Goal: Use online tool/utility: Utilize a website feature to perform a specific function

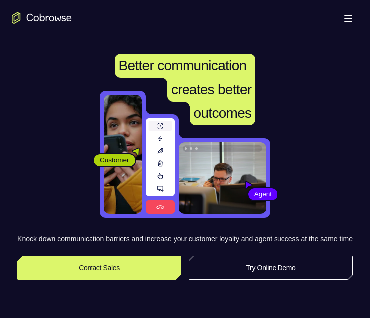
scroll to position [99, 0]
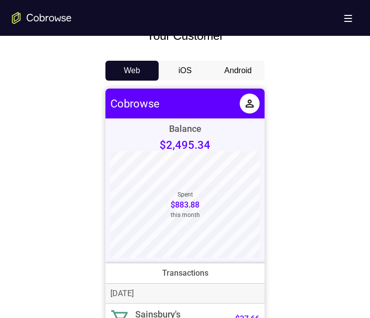
scroll to position [398, 0]
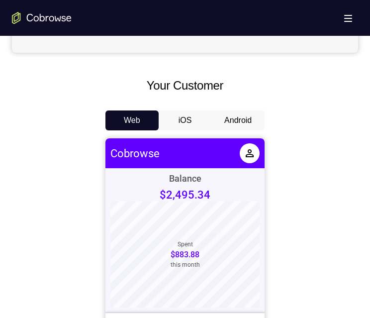
click at [187, 118] on button "iOS" at bounding box center [185, 120] width 53 height 20
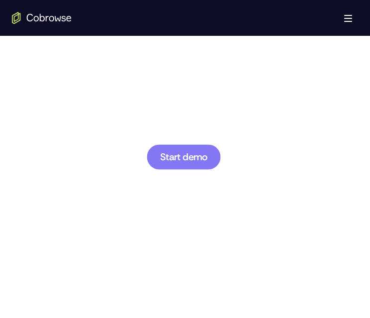
scroll to position [497, 0]
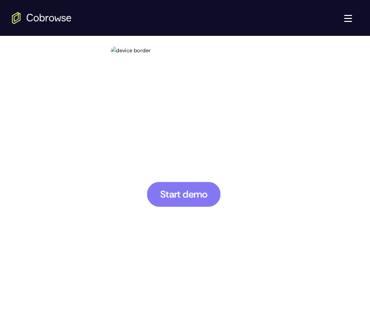
click at [167, 194] on span "Start demo" at bounding box center [183, 193] width 47 height 9
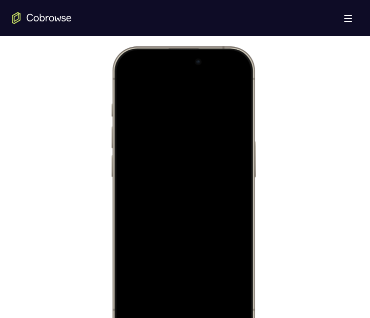
scroll to position [547, 0]
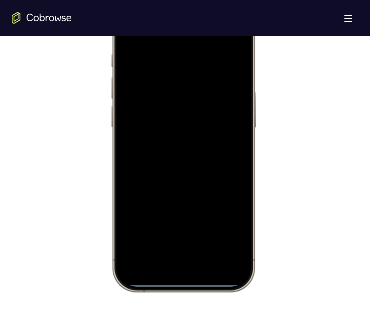
drag, startPoint x: 175, startPoint y: 281, endPoint x: 184, endPoint y: 254, distance: 28.0
click at [184, 254] on div at bounding box center [183, 144] width 131 height 284
click at [179, 282] on div at bounding box center [183, 144] width 131 height 284
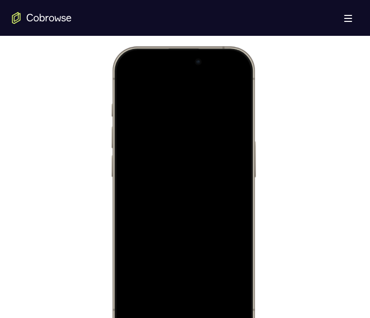
click at [111, 112] on div at bounding box center [183, 193] width 146 height 295
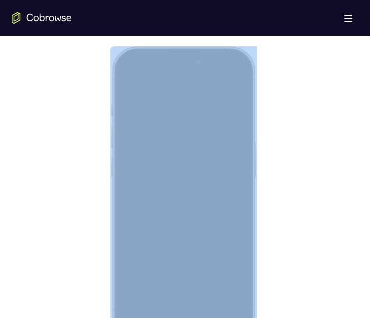
drag, startPoint x: 117, startPoint y: 119, endPoint x: 142, endPoint y: 150, distance: 39.6
click at [142, 150] on div at bounding box center [183, 193] width 146 height 295
click at [176, 287] on div at bounding box center [183, 194] width 131 height 284
click at [125, 232] on div at bounding box center [183, 194] width 131 height 284
click at [123, 232] on div at bounding box center [183, 194] width 131 height 284
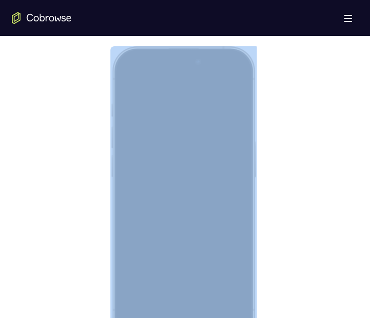
click at [195, 317] on div at bounding box center [183, 194] width 131 height 284
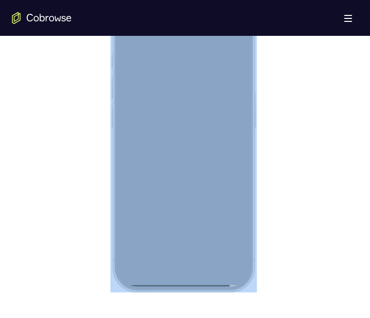
click at [207, 137] on div at bounding box center [183, 144] width 131 height 284
click at [207, 128] on div at bounding box center [183, 144] width 131 height 284
click at [205, 123] on div at bounding box center [183, 144] width 131 height 284
click at [205, 116] on div at bounding box center [183, 144] width 131 height 284
click at [187, 112] on div at bounding box center [183, 144] width 131 height 284
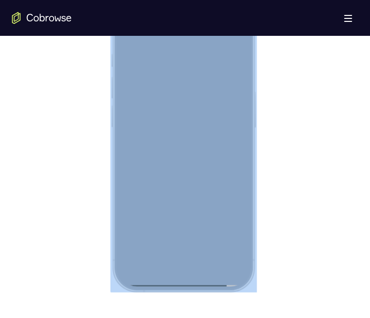
click at [192, 282] on div at bounding box center [183, 144] width 131 height 284
click at [194, 285] on div at bounding box center [183, 144] width 131 height 284
click at [193, 285] on div at bounding box center [183, 144] width 131 height 284
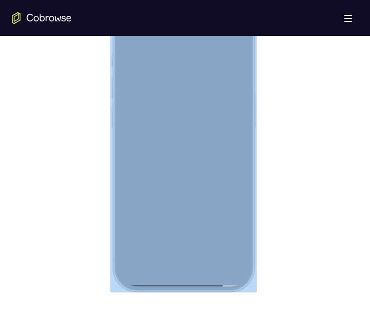
drag, startPoint x: 193, startPoint y: 285, endPoint x: 186, endPoint y: 281, distance: 8.4
click at [186, 281] on div at bounding box center [183, 144] width 131 height 284
click at [183, 280] on div at bounding box center [183, 144] width 131 height 284
click at [182, 280] on div at bounding box center [183, 144] width 131 height 284
click at [171, 282] on div at bounding box center [183, 144] width 131 height 284
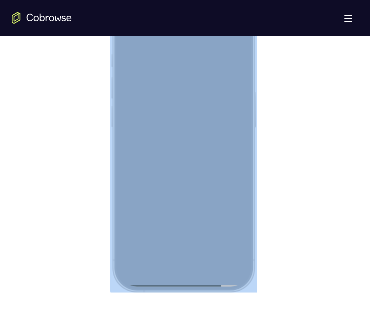
click at [171, 282] on div at bounding box center [183, 144] width 131 height 284
drag, startPoint x: 171, startPoint y: 282, endPoint x: 183, endPoint y: 280, distance: 11.7
click at [183, 280] on div at bounding box center [183, 144] width 131 height 284
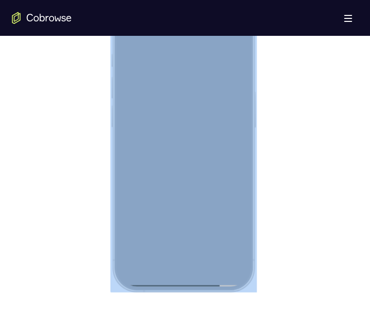
click at [179, 283] on div at bounding box center [183, 144] width 131 height 284
drag, startPoint x: 179, startPoint y: 283, endPoint x: 177, endPoint y: 221, distance: 62.6
click at [180, 271] on div at bounding box center [183, 144] width 131 height 284
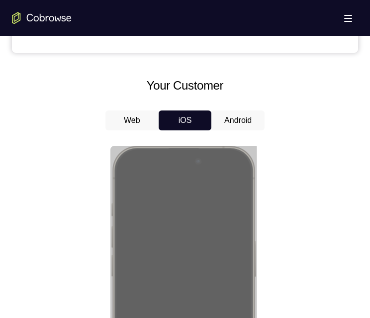
click at [231, 118] on button "Android" at bounding box center [237, 120] width 53 height 20
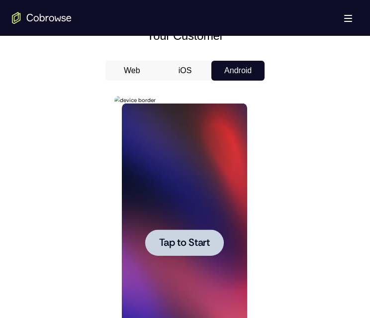
scroll to position [0, 0]
click at [187, 238] on span "Tap to Start" at bounding box center [184, 243] width 51 height 10
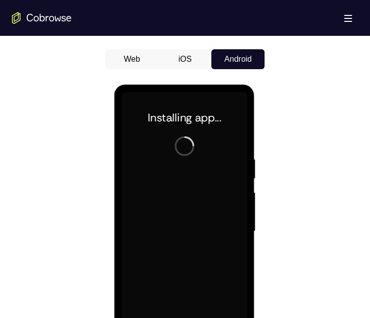
scroll to position [547, 0]
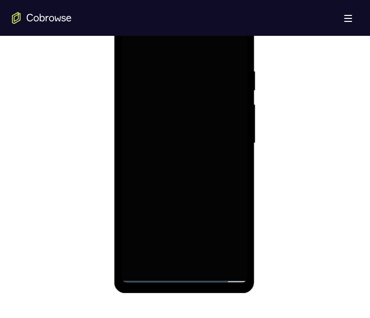
click at [183, 274] on div at bounding box center [183, 143] width 125 height 278
click at [222, 275] on div at bounding box center [183, 143] width 125 height 278
click at [222, 274] on div at bounding box center [183, 143] width 125 height 278
click at [220, 275] on div at bounding box center [183, 143] width 125 height 278
click at [149, 271] on div at bounding box center [183, 143] width 125 height 278
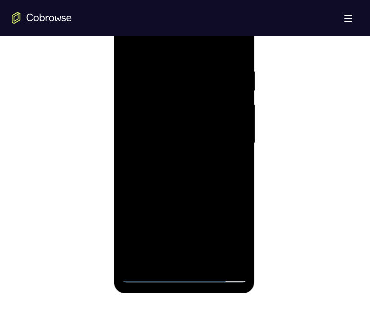
click at [149, 273] on div at bounding box center [183, 143] width 125 height 278
click at [185, 274] on div at bounding box center [183, 143] width 125 height 278
click at [183, 274] on div at bounding box center [183, 143] width 125 height 278
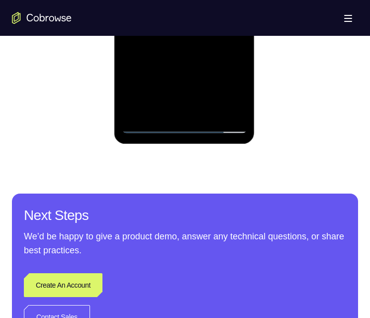
scroll to position [597, 0]
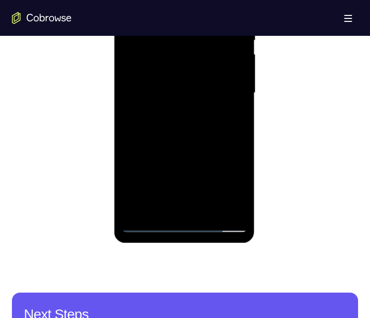
click at [198, 204] on div at bounding box center [183, 93] width 125 height 278
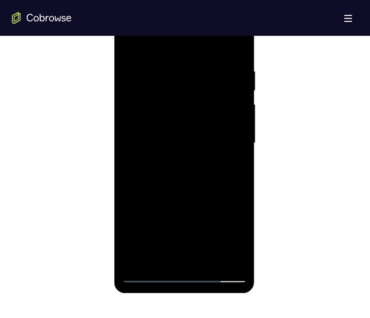
click at [188, 203] on div at bounding box center [183, 143] width 125 height 278
click at [145, 68] on div at bounding box center [183, 143] width 125 height 278
click at [183, 166] on div at bounding box center [183, 143] width 125 height 278
click at [181, 160] on div at bounding box center [183, 143] width 125 height 278
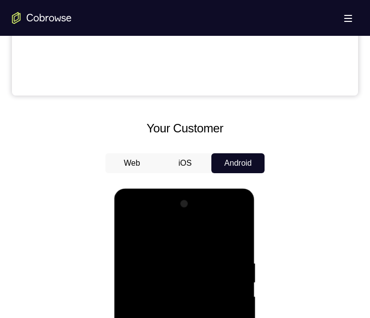
scroll to position [398, 0]
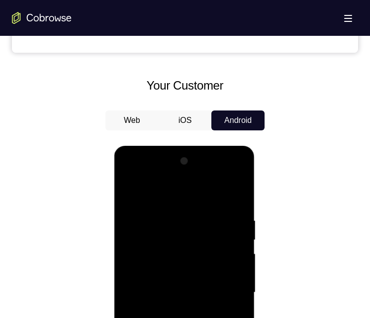
click at [166, 175] on div at bounding box center [183, 292] width 125 height 278
click at [221, 172] on div at bounding box center [183, 292] width 125 height 278
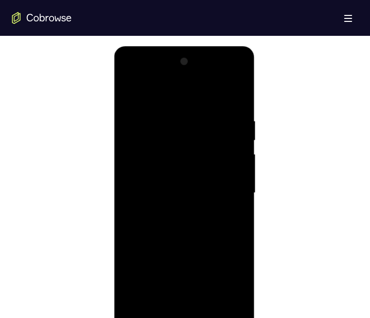
click at [197, 270] on div at bounding box center [183, 193] width 125 height 278
drag, startPoint x: 224, startPoint y: 252, endPoint x: 215, endPoint y: 256, distance: 9.3
click at [224, 252] on div at bounding box center [183, 193] width 125 height 278
click at [144, 251] on div at bounding box center [183, 193] width 125 height 278
click at [191, 304] on div at bounding box center [183, 193] width 125 height 278
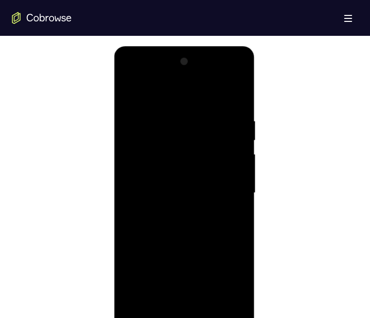
drag, startPoint x: 178, startPoint y: 252, endPoint x: 197, endPoint y: 252, distance: 18.9
click at [178, 254] on div at bounding box center [183, 193] width 125 height 278
click at [227, 252] on div at bounding box center [183, 193] width 125 height 278
drag, startPoint x: 187, startPoint y: 308, endPoint x: 180, endPoint y: 281, distance: 28.1
click at [186, 306] on div at bounding box center [183, 193] width 125 height 278
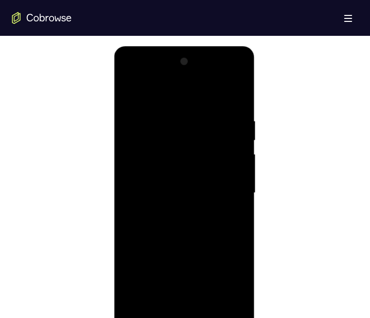
drag, startPoint x: 241, startPoint y: 255, endPoint x: 231, endPoint y: 268, distance: 16.3
click at [241, 256] on div at bounding box center [183, 193] width 125 height 278
click at [231, 268] on div at bounding box center [183, 193] width 125 height 278
click at [138, 271] on div at bounding box center [183, 193] width 125 height 278
click at [192, 251] on div at bounding box center [183, 193] width 125 height 278
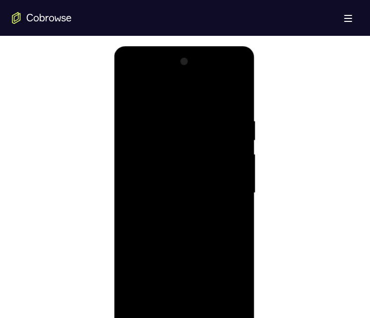
drag, startPoint x: 184, startPoint y: 310, endPoint x: 180, endPoint y: 288, distance: 22.6
click at [184, 305] on div at bounding box center [183, 193] width 125 height 278
click at [227, 253] on div at bounding box center [183, 193] width 125 height 278
drag, startPoint x: 208, startPoint y: 288, endPoint x: 190, endPoint y: 285, distance: 18.2
click at [207, 288] on div at bounding box center [183, 193] width 125 height 278
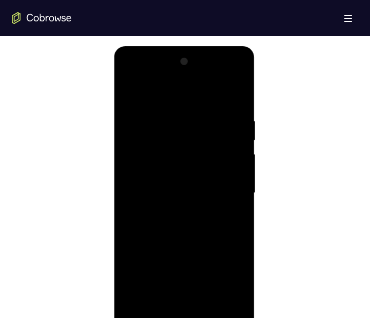
click at [136, 273] on div at bounding box center [183, 193] width 125 height 278
click at [171, 269] on div at bounding box center [183, 193] width 125 height 278
click at [232, 285] on div at bounding box center [183, 193] width 125 height 278
click at [171, 269] on div at bounding box center [183, 193] width 125 height 278
click at [215, 249] on div at bounding box center [183, 193] width 125 height 278
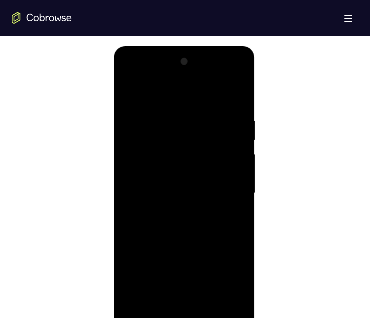
click at [130, 256] on div at bounding box center [183, 193] width 125 height 278
click at [237, 303] on div at bounding box center [183, 193] width 125 height 278
click at [189, 203] on div at bounding box center [183, 193] width 125 height 278
click at [181, 199] on div at bounding box center [183, 193] width 125 height 278
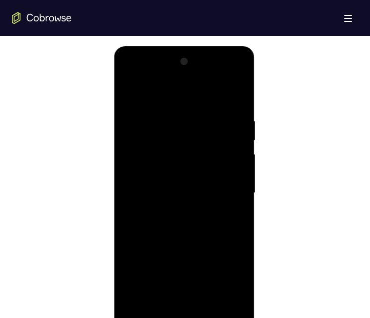
scroll to position [646, 0]
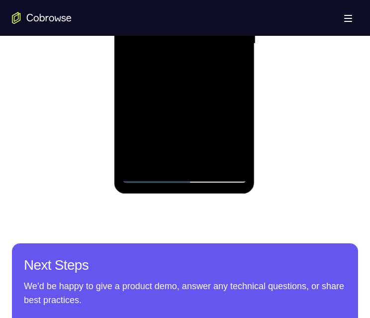
click at [219, 174] on div at bounding box center [183, 44] width 125 height 278
click at [181, 173] on div at bounding box center [183, 44] width 125 height 278
click at [185, 175] on div at bounding box center [183, 44] width 125 height 278
click at [181, 165] on div at bounding box center [183, 44] width 125 height 278
click at [195, 123] on div at bounding box center [183, 44] width 125 height 278
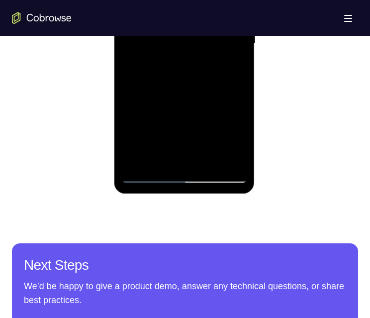
click at [219, 86] on div at bounding box center [183, 44] width 125 height 278
click at [154, 88] on div at bounding box center [183, 44] width 125 height 278
click at [240, 105] on div at bounding box center [183, 44] width 125 height 278
click at [231, 120] on div at bounding box center [183, 44] width 125 height 278
click at [183, 86] on div at bounding box center [183, 44] width 125 height 278
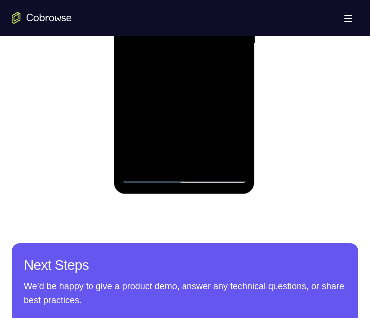
click at [228, 102] on div at bounding box center [183, 44] width 125 height 278
click at [208, 140] on div at bounding box center [183, 44] width 125 height 278
click at [173, 119] on div at bounding box center [183, 44] width 125 height 278
click at [217, 103] on div at bounding box center [183, 44] width 125 height 278
click at [127, 101] on div at bounding box center [183, 44] width 125 height 278
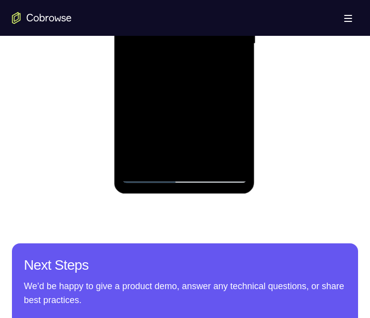
click at [152, 88] on div at bounding box center [183, 44] width 125 height 278
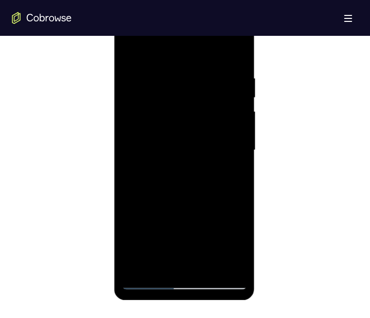
scroll to position [497, 0]
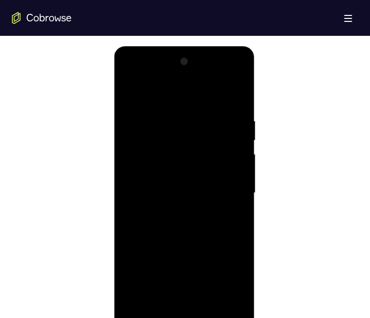
click at [172, 82] on div at bounding box center [183, 193] width 125 height 278
click at [133, 266] on div at bounding box center [183, 193] width 125 height 278
click at [236, 302] on div at bounding box center [183, 193] width 125 height 278
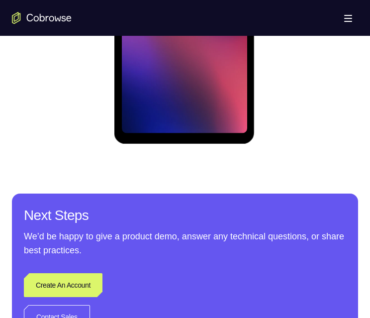
scroll to position [596, 0]
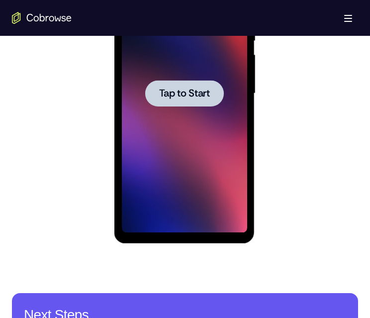
click at [175, 85] on div at bounding box center [184, 93] width 79 height 26
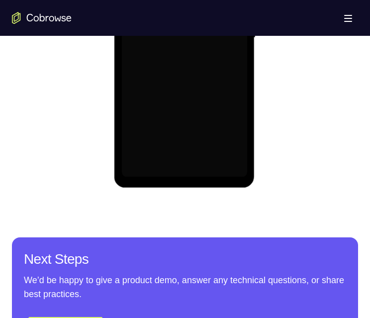
scroll to position [497, 0]
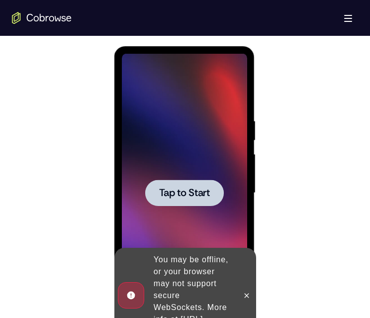
click at [245, 293] on icon at bounding box center [246, 295] width 4 height 4
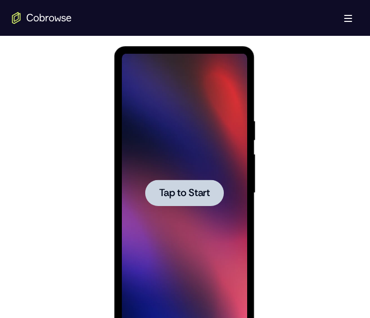
click at [182, 197] on span "Tap to Start" at bounding box center [184, 193] width 51 height 10
click at [180, 193] on span "Tap to Start" at bounding box center [184, 193] width 51 height 10
click at [175, 191] on span "Tap to Start" at bounding box center [184, 193] width 51 height 10
click at [169, 191] on span "Tap to Start" at bounding box center [184, 193] width 51 height 10
click at [181, 189] on span "Tap to Start" at bounding box center [184, 193] width 51 height 10
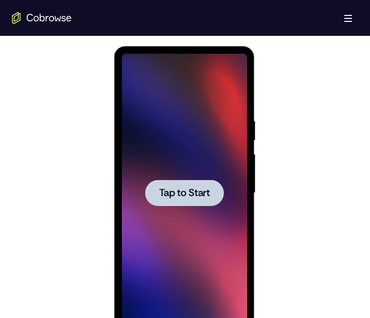
click at [181, 189] on span "Tap to Start" at bounding box center [184, 193] width 51 height 10
click at [182, 189] on span "Tap to Start" at bounding box center [184, 193] width 51 height 10
click at [182, 190] on span "Tap to Start" at bounding box center [184, 193] width 51 height 10
drag, startPoint x: 176, startPoint y: 189, endPoint x: 166, endPoint y: 246, distance: 58.5
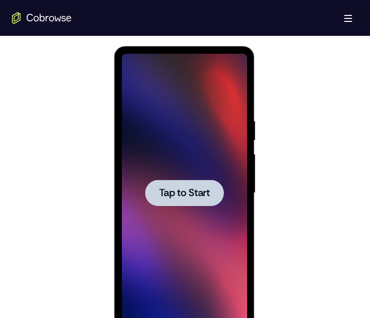
click at [158, 247] on div "Tap to Start" at bounding box center [183, 193] width 125 height 278
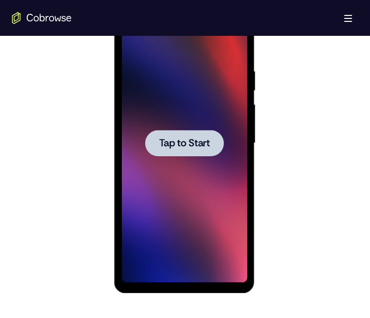
click at [294, 202] on div at bounding box center [185, 142] width 346 height 306
drag, startPoint x: 370, startPoint y: 163, endPoint x: 163, endPoint y: 146, distance: 207.0
click at [162, 146] on span "Tap to Start" at bounding box center [184, 143] width 51 height 10
click at [204, 143] on span "Tap to Start" at bounding box center [184, 143] width 51 height 10
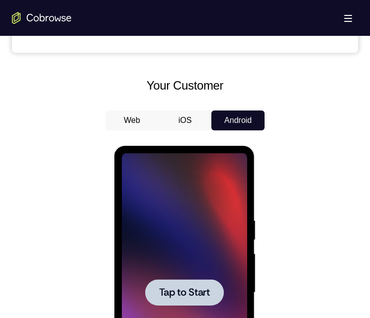
scroll to position [447, 0]
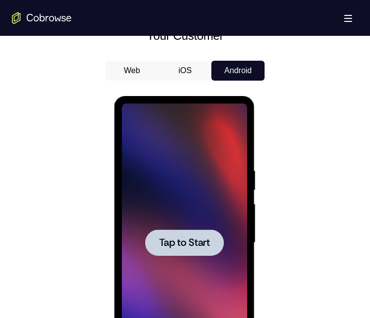
drag, startPoint x: 182, startPoint y: 68, endPoint x: 45, endPoint y: 1, distance: 152.9
click at [182, 68] on button "iOS" at bounding box center [185, 71] width 53 height 20
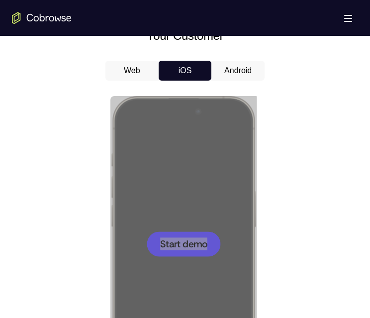
click at [112, 71] on button "Web" at bounding box center [131, 71] width 53 height 20
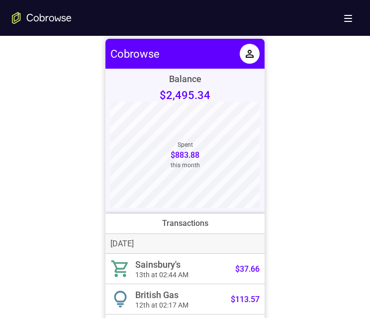
scroll to position [596, 0]
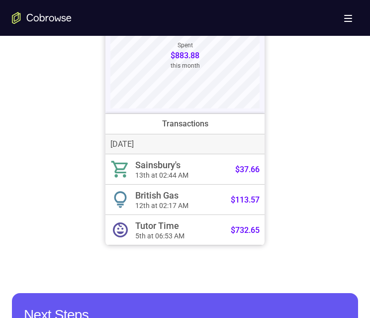
drag, startPoint x: 197, startPoint y: 144, endPoint x: 227, endPoint y: 121, distance: 37.6
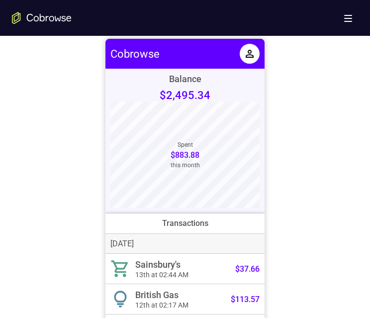
click at [320, 147] on div at bounding box center [185, 192] width 346 height 306
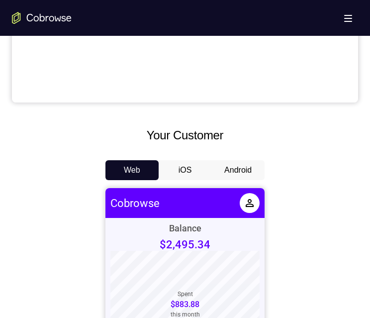
click at [241, 165] on button "Android" at bounding box center [237, 170] width 53 height 20
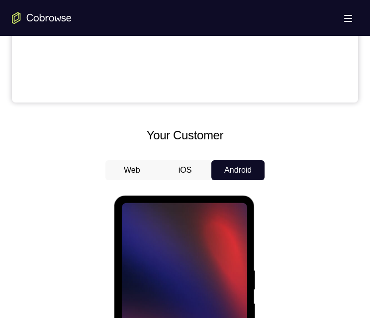
scroll to position [398, 0]
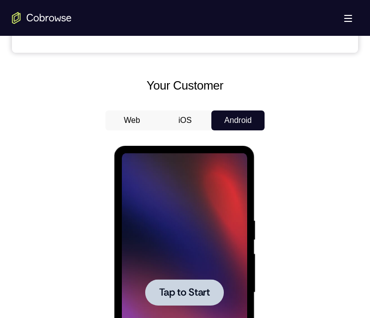
click at [177, 290] on span "Tap to Start" at bounding box center [184, 292] width 51 height 10
click at [178, 290] on span "Tap to Start" at bounding box center [184, 292] width 51 height 10
click at [176, 287] on span "Tap to Start" at bounding box center [184, 292] width 51 height 10
click at [183, 295] on span "Tap to Start" at bounding box center [184, 292] width 51 height 10
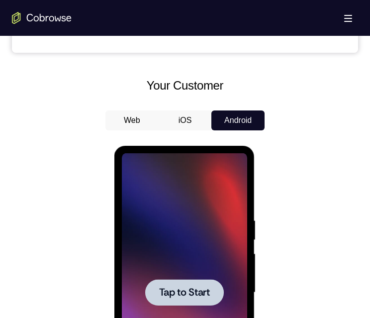
click at [172, 313] on div at bounding box center [183, 292] width 125 height 278
click at [166, 317] on div at bounding box center [183, 292] width 125 height 278
click at [157, 317] on div at bounding box center [183, 292] width 125 height 278
click at [188, 282] on div "Tap to Start" at bounding box center [183, 292] width 125 height 278
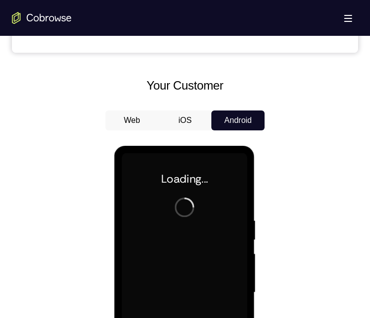
click at [191, 285] on div at bounding box center [183, 292] width 125 height 278
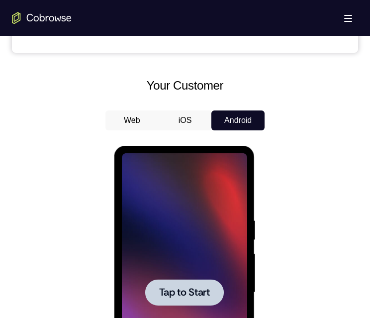
click at [189, 317] on div at bounding box center [183, 292] width 125 height 278
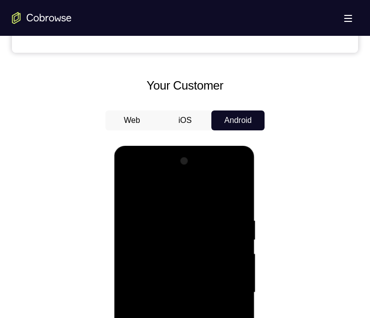
scroll to position [547, 0]
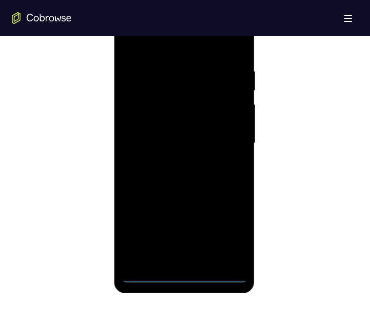
click at [183, 274] on div at bounding box center [183, 143] width 125 height 278
click at [181, 261] on div at bounding box center [183, 143] width 125 height 278
drag, startPoint x: 198, startPoint y: 221, endPoint x: 202, endPoint y: 214, distance: 7.8
click at [199, 220] on div at bounding box center [183, 143] width 125 height 278
click at [219, 186] on div at bounding box center [183, 143] width 125 height 278
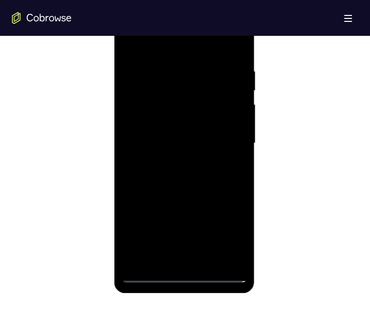
click at [152, 186] on div at bounding box center [183, 143] width 125 height 278
click at [241, 203] on div at bounding box center [183, 143] width 125 height 278
click at [234, 223] on div at bounding box center [183, 143] width 125 height 278
click at [134, 220] on div at bounding box center [183, 143] width 125 height 278
click at [217, 185] on div at bounding box center [183, 143] width 125 height 278
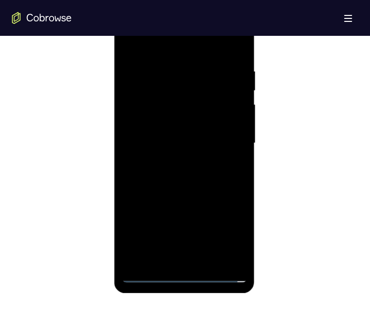
click at [218, 183] on div at bounding box center [183, 143] width 125 height 278
click at [216, 186] on div at bounding box center [183, 143] width 125 height 278
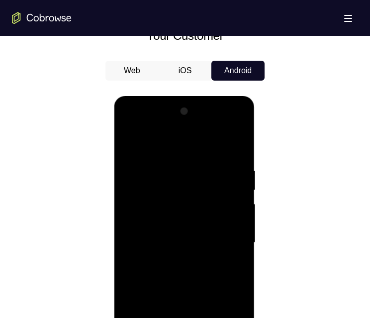
scroll to position [497, 0]
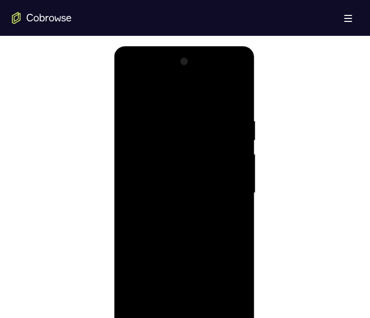
click at [237, 276] on div at bounding box center [183, 193] width 125 height 278
click at [236, 290] on div at bounding box center [183, 193] width 125 height 278
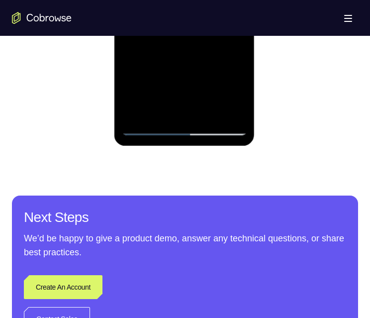
scroll to position [594, 0]
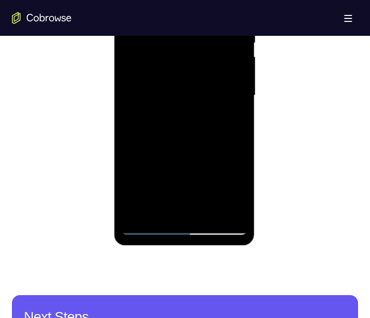
click at [221, 73] on div at bounding box center [183, 95] width 125 height 278
click at [180, 48] on div at bounding box center [183, 95] width 125 height 278
click at [181, 225] on div at bounding box center [183, 95] width 125 height 278
click at [179, 209] on div at bounding box center [183, 95] width 125 height 278
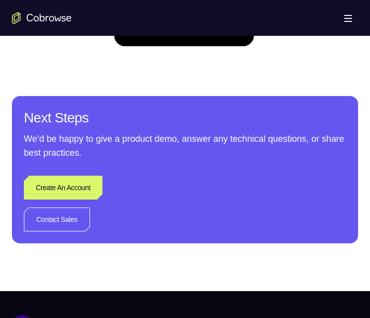
scroll to position [644, 0]
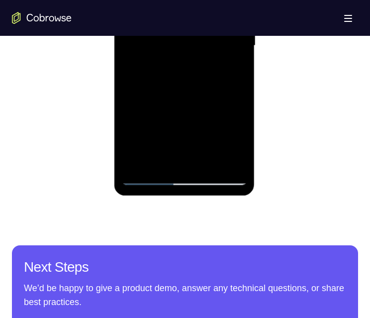
click at [206, 117] on div at bounding box center [183, 46] width 125 height 278
click at [203, 88] on div at bounding box center [183, 46] width 125 height 278
click at [196, 86] on div at bounding box center [183, 46] width 125 height 278
click at [172, 88] on div at bounding box center [183, 46] width 125 height 278
click at [220, 87] on div at bounding box center [183, 46] width 125 height 278
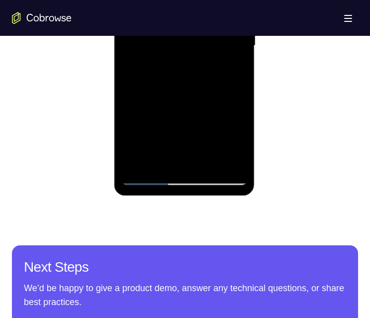
click at [175, 86] on div at bounding box center [183, 46] width 125 height 278
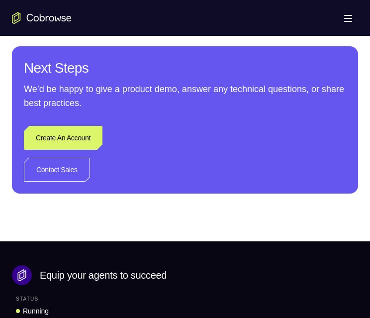
scroll to position [743, 0]
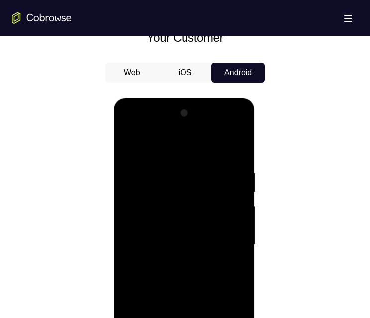
click at [145, 223] on div at bounding box center [183, 244] width 125 height 278
click at [223, 244] on div at bounding box center [183, 244] width 125 height 278
click at [142, 142] on div at bounding box center [183, 244] width 125 height 278
click at [143, 146] on div at bounding box center [183, 244] width 125 height 278
click at [239, 199] on div at bounding box center [183, 244] width 125 height 278
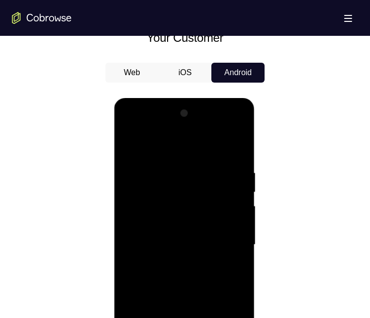
click at [239, 199] on div at bounding box center [183, 244] width 125 height 278
click at [182, 197] on div at bounding box center [183, 244] width 125 height 278
click at [204, 314] on div at bounding box center [183, 244] width 125 height 278
click at [200, 284] on div at bounding box center [183, 244] width 125 height 278
click at [195, 286] on div at bounding box center [183, 244] width 125 height 278
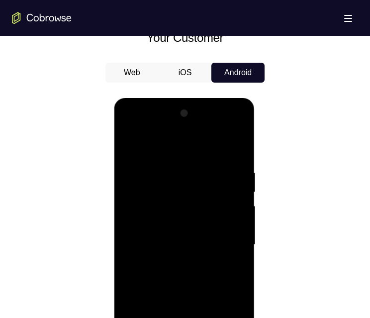
click at [195, 286] on div at bounding box center [183, 244] width 125 height 278
click at [239, 317] on div at bounding box center [183, 244] width 125 height 278
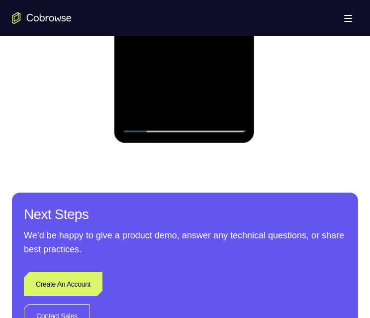
scroll to position [743, 0]
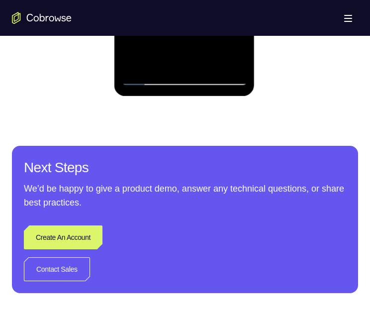
drag, startPoint x: 239, startPoint y: 13, endPoint x: 246, endPoint y: 18, distance: 9.1
drag, startPoint x: 239, startPoint y: 76, endPoint x: 215, endPoint y: 44, distance: 39.4
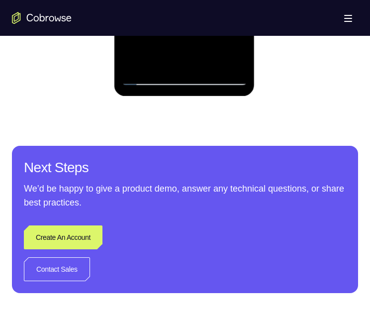
drag, startPoint x: 183, startPoint y: 63, endPoint x: 183, endPoint y: 58, distance: 5.0
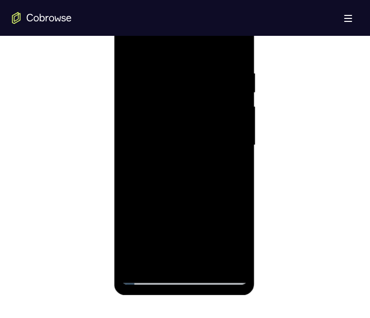
click at [129, 42] on div at bounding box center [183, 145] width 125 height 278
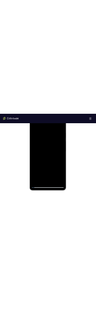
scroll to position [598, 0]
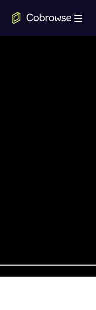
click at [69, 111] on div at bounding box center [47, 127] width 125 height 278
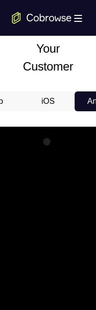
drag, startPoint x: 61, startPoint y: 243, endPoint x: 95, endPoint y: 282, distance: 52.8
click at [112, 261] on div at bounding box center [47, 275] width 141 height 296
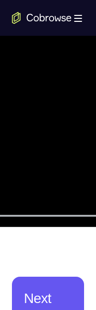
drag, startPoint x: 69, startPoint y: 103, endPoint x: 95, endPoint y: 21, distance: 86.7
click at [119, 89] on html "Online web based iOS Simulators and Android Emulators. Run iPhone, iPad, Mobile…" at bounding box center [48, 80] width 142 height 298
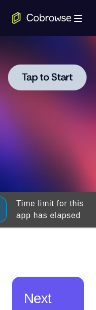
click at [42, 66] on div "Tap to Start" at bounding box center [47, 77] width 125 height 278
